Goal: Task Accomplishment & Management: Complete application form

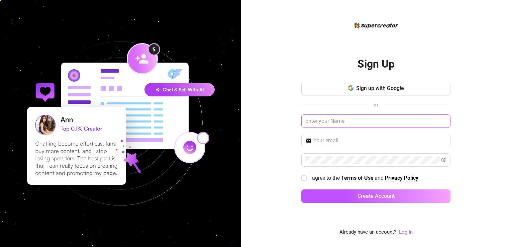
click at [368, 120] on input "text" at bounding box center [375, 120] width 149 height 13
type input "b"
type input "[PERSON_NAME]"
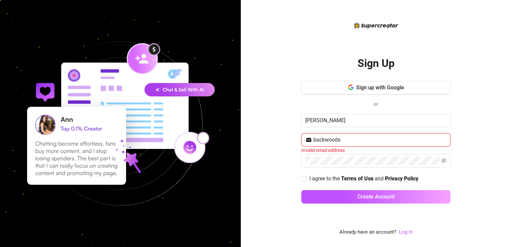
type input "[EMAIL_ADDRESS][DOMAIN_NAME]"
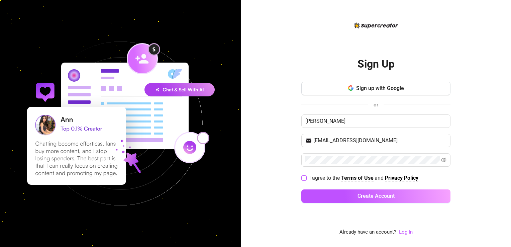
click at [302, 181] on label "I agree to the Terms of Use and Privacy Policy" at bounding box center [361, 178] width 120 height 8
click at [302, 180] on input "I agree to the Terms of Use and Privacy Policy" at bounding box center [303, 177] width 5 height 5
checkbox input "true"
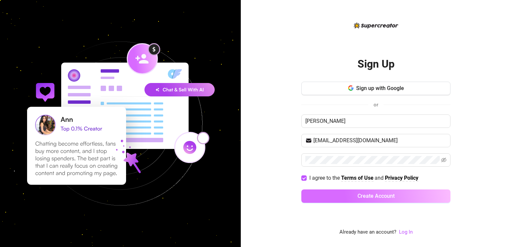
click at [319, 194] on button "Create Account" at bounding box center [375, 195] width 149 height 13
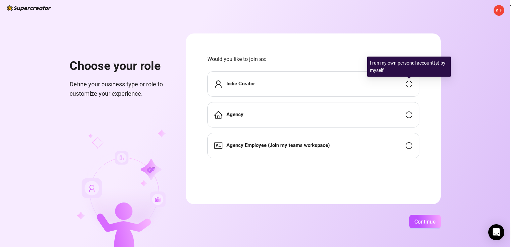
click at [409, 83] on icon "info-circle" at bounding box center [409, 84] width 7 height 7
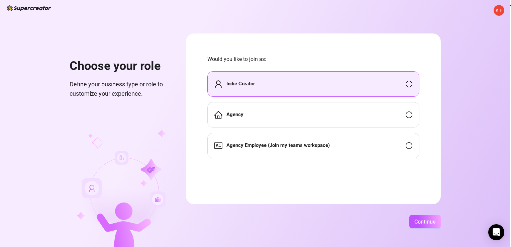
click at [329, 89] on div "Indie Creator" at bounding box center [313, 83] width 212 height 25
click at [427, 223] on span "Continue" at bounding box center [424, 221] width 21 height 6
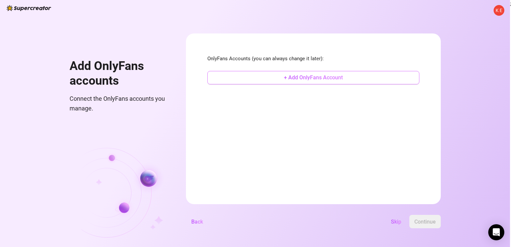
click at [313, 76] on span "+ Add OnlyFans Account" at bounding box center [313, 77] width 59 height 6
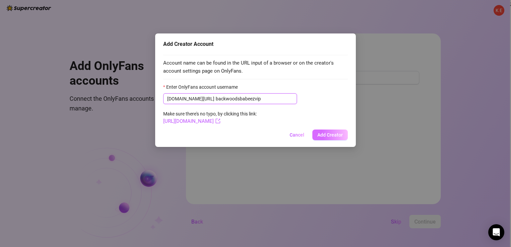
type input "backwoodsbabeezvip"
click at [323, 134] on span "Add Creator" at bounding box center [329, 134] width 25 height 5
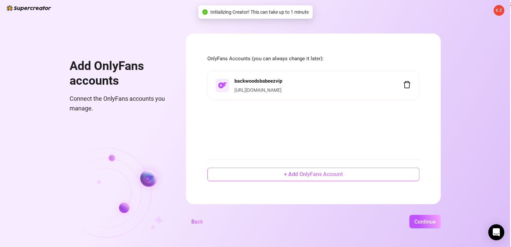
click at [316, 175] on span "+ Add OnlyFans Account" at bounding box center [313, 174] width 59 height 6
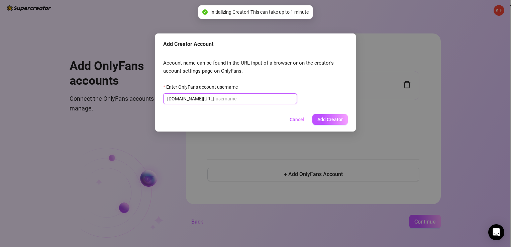
click at [265, 98] on input "Enter OnlyFans account username" at bounding box center [254, 98] width 77 height 7
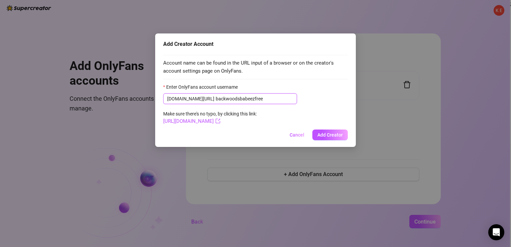
type input "backwoodsbabeezfree"
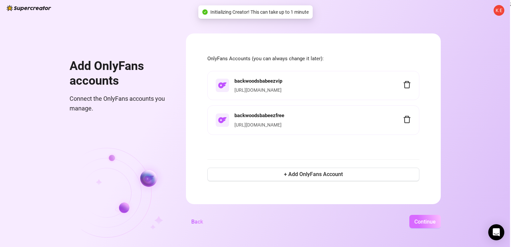
click at [424, 220] on span "Continue" at bounding box center [424, 221] width 21 height 6
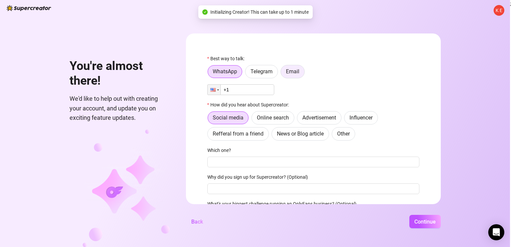
click at [293, 71] on span "Email" at bounding box center [292, 71] width 13 height 6
click at [283, 73] on input "Email" at bounding box center [283, 73] width 0 height 0
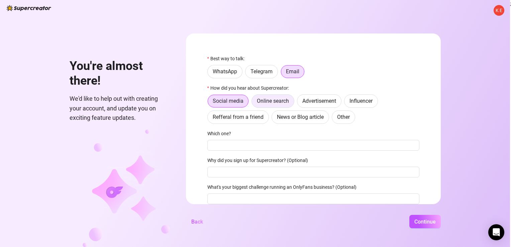
click at [282, 102] on span "Online search" at bounding box center [273, 101] width 32 height 6
click at [253, 103] on input "Online search" at bounding box center [253, 103] width 0 height 0
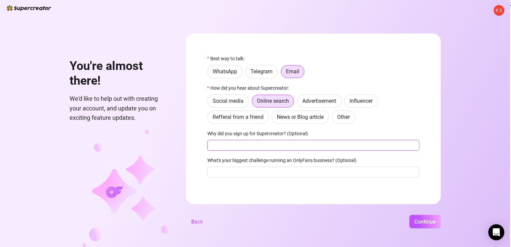
click at [269, 146] on input "Why did you sign up for Supercreator? (Optional)" at bounding box center [313, 145] width 212 height 11
type input "to see how it works"
type input "being consistent"
click at [409, 215] on button "Continue" at bounding box center [424, 221] width 31 height 13
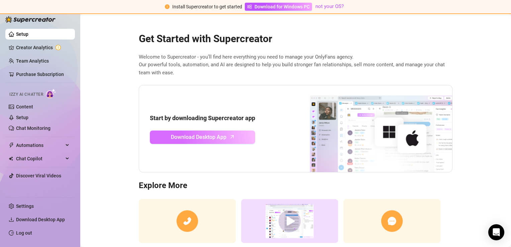
click at [228, 138] on icon "arrow-up" at bounding box center [232, 137] width 8 height 8
